Goal: Transaction & Acquisition: Obtain resource

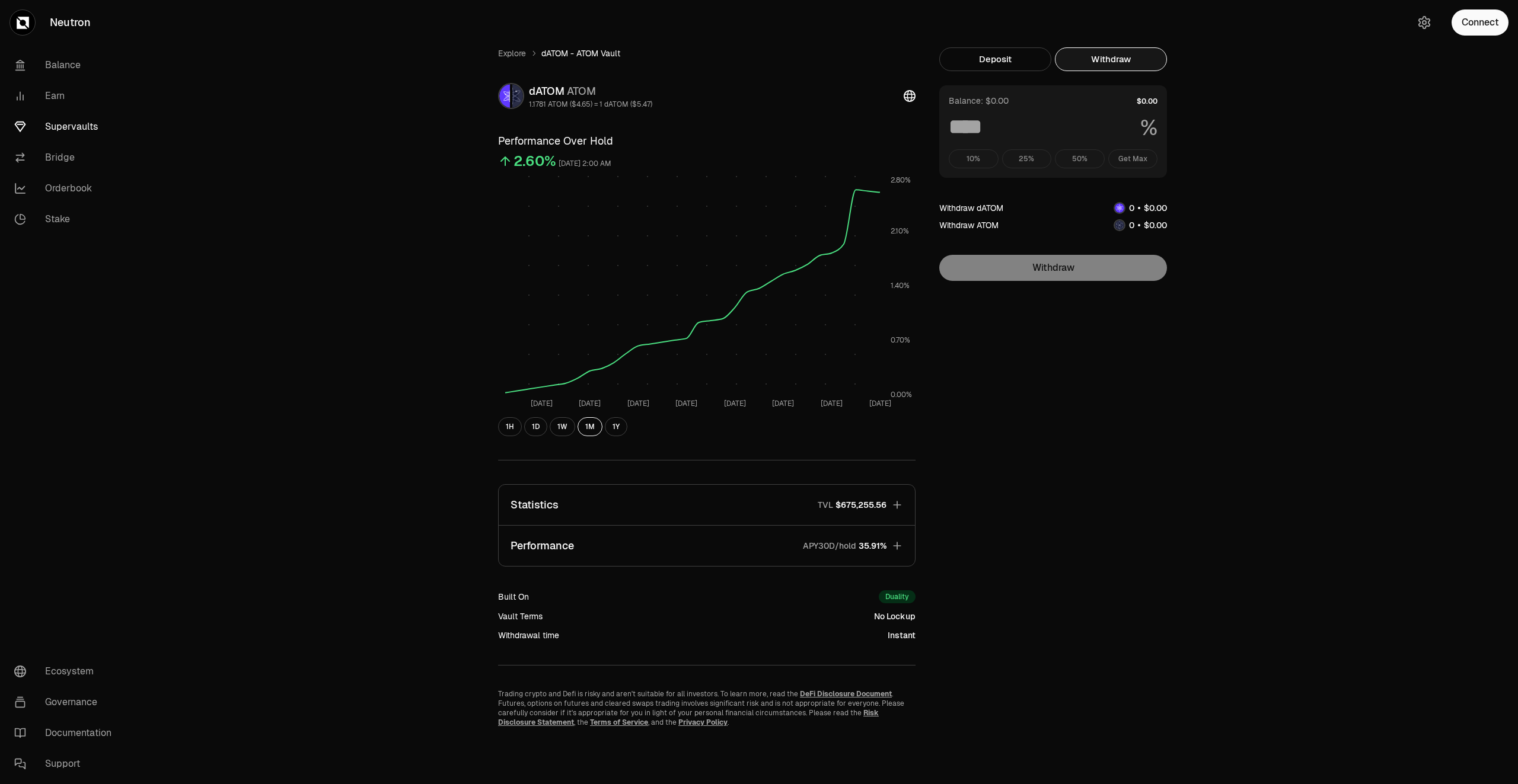
click at [76, 125] on link "Supervaults" at bounding box center [66, 127] width 123 height 31
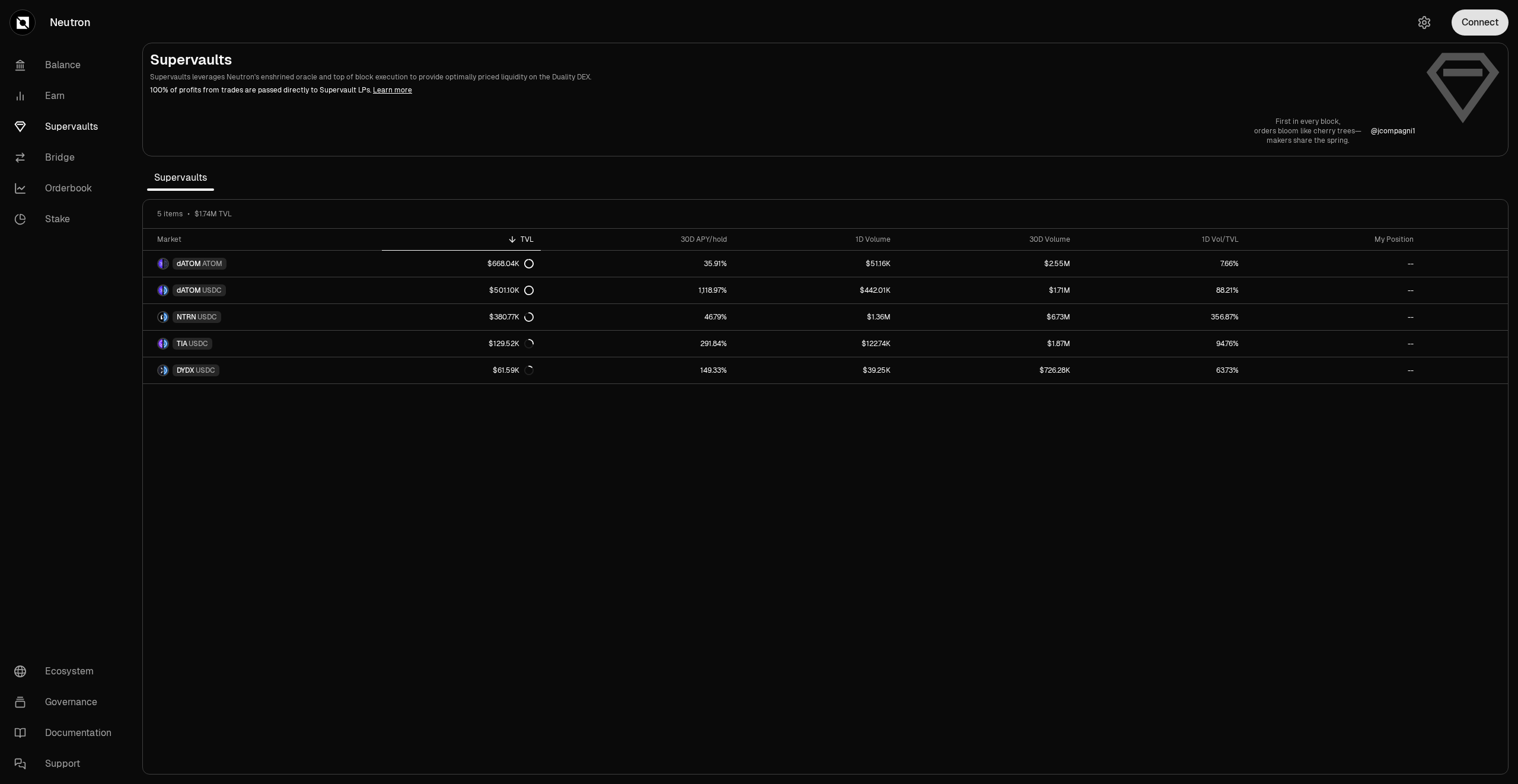
click at [1468, 22] on button "Connect" at bounding box center [1480, 22] width 57 height 26
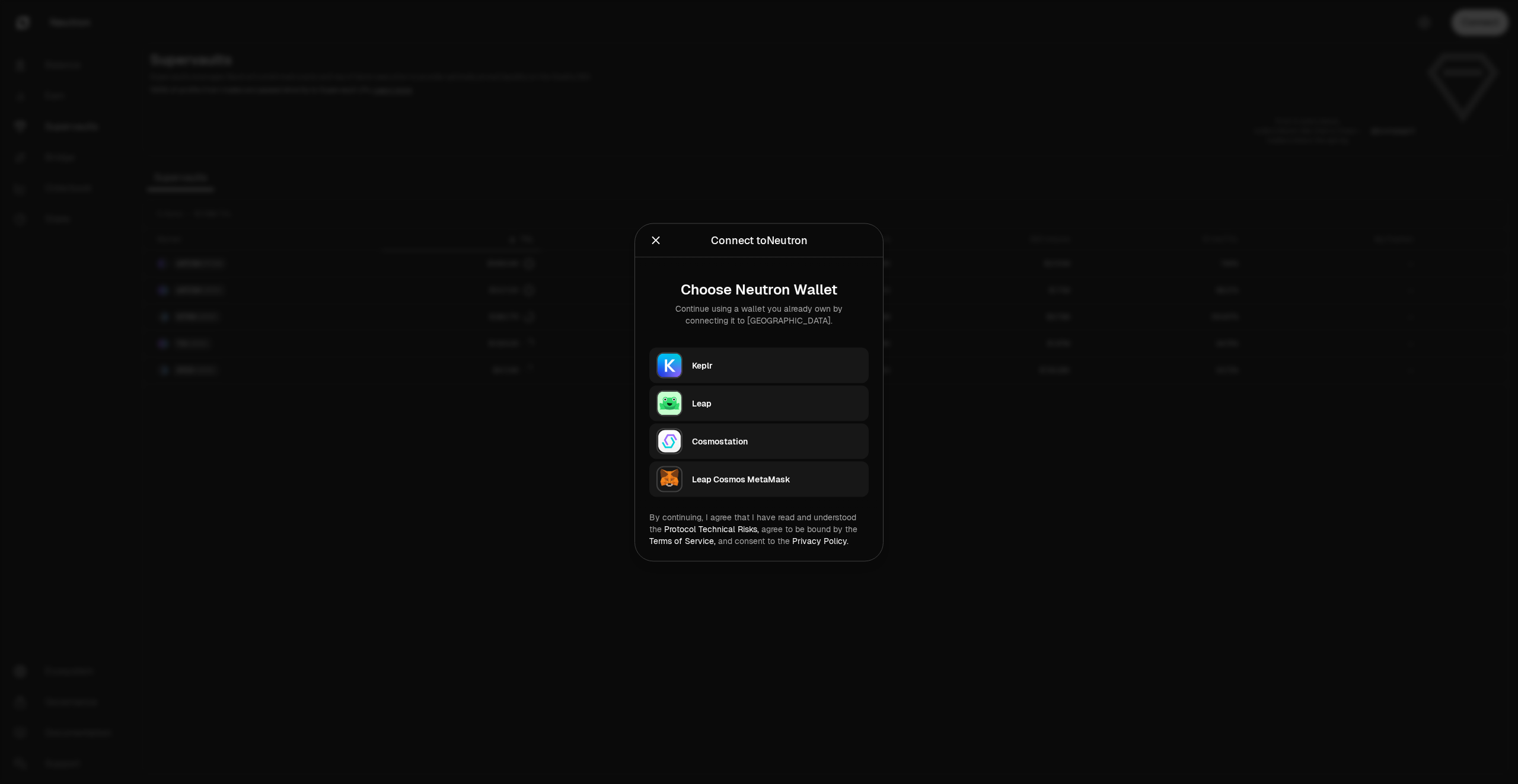
click at [760, 366] on div "Keplr" at bounding box center [777, 365] width 169 height 12
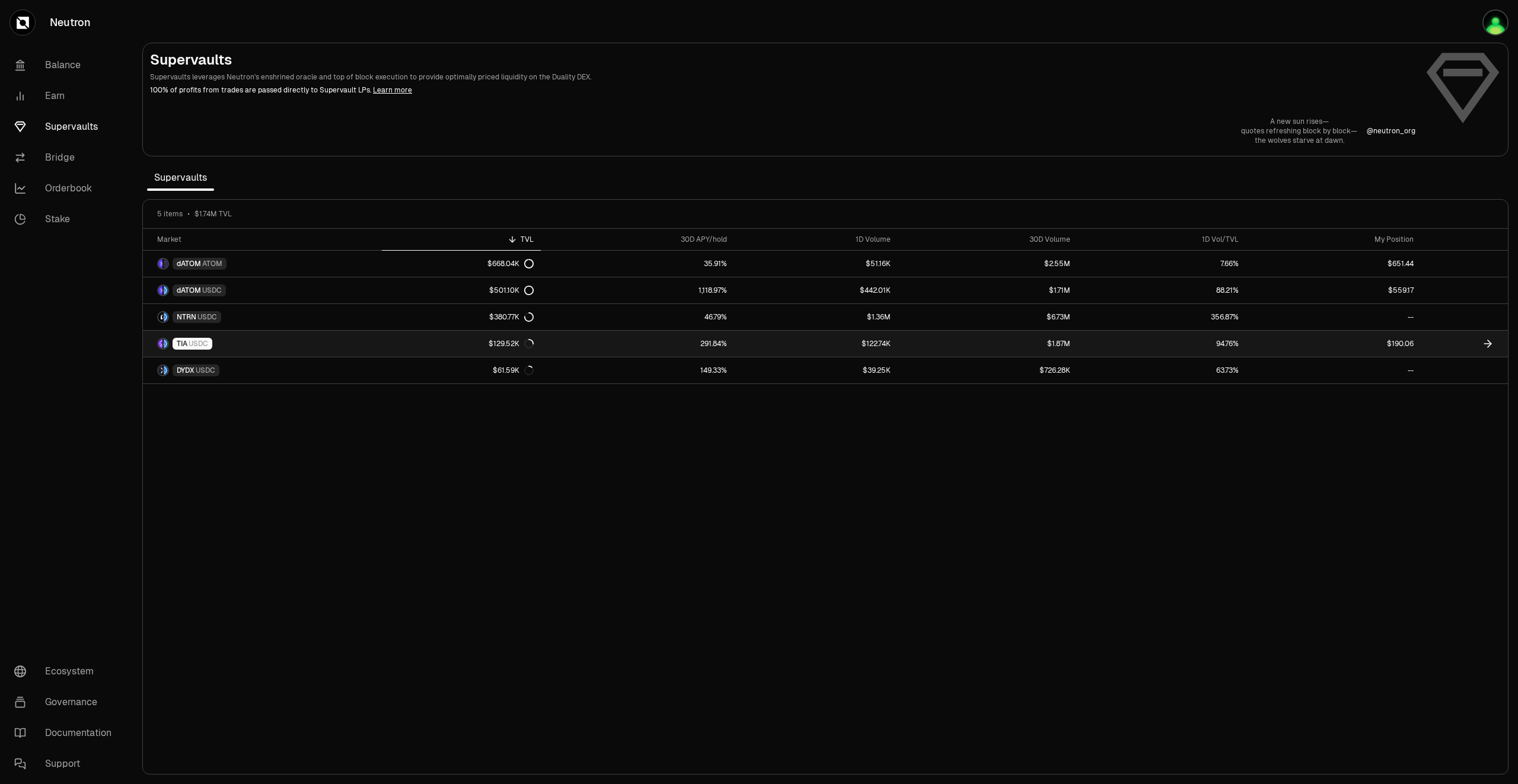
click at [1455, 346] on link at bounding box center [1464, 343] width 87 height 26
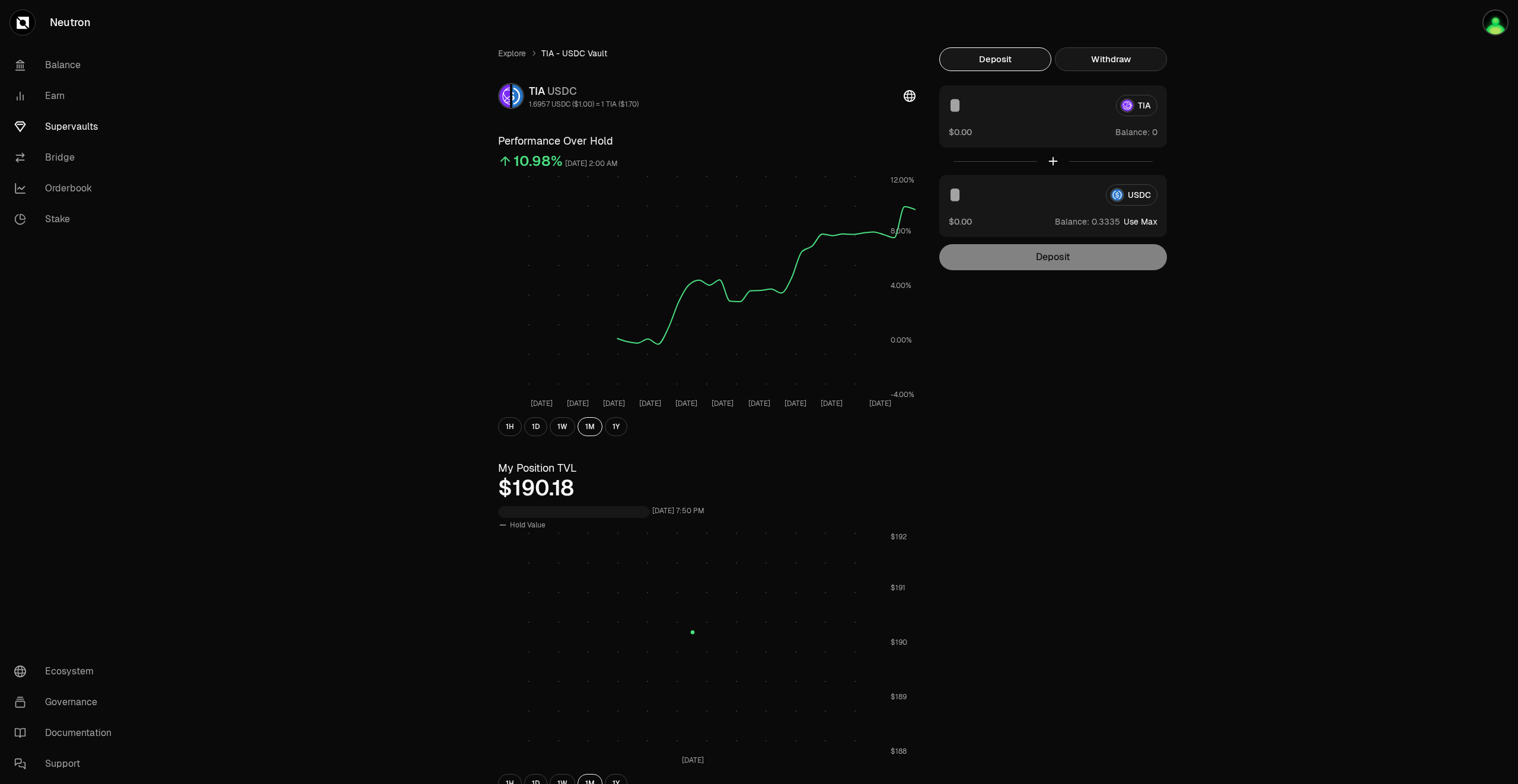
click at [1098, 61] on button "Withdraw" at bounding box center [1110, 59] width 112 height 24
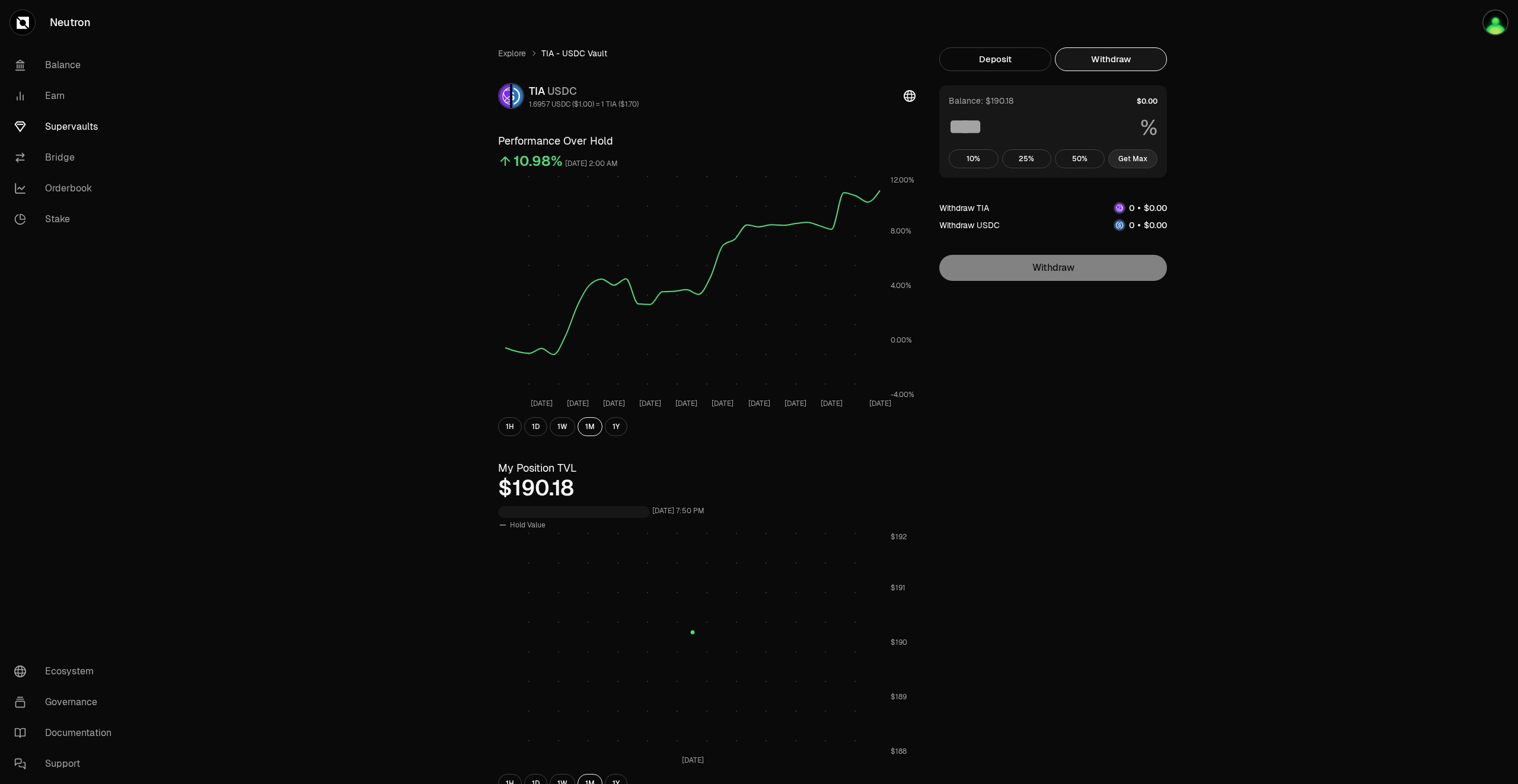
click at [1138, 164] on button "Get Max" at bounding box center [1133, 159] width 50 height 19
type input "***"
